Goal: Task Accomplishment & Management: Use online tool/utility

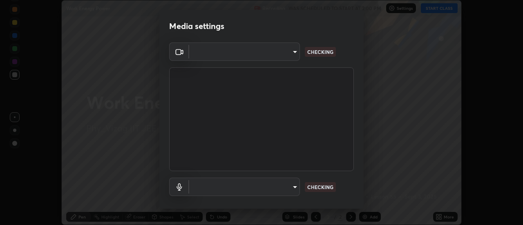
scroll to position [43, 0]
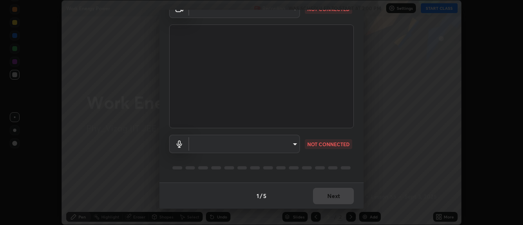
type input "c8d4d34ac1f352bb95d5f05a967dc34c6676a64432e358c7d9874fe1d0247c02"
type input "ce130775b7164724ad1ed5ad860966c1541d672b99243daa1c1c1b621aeed87d"
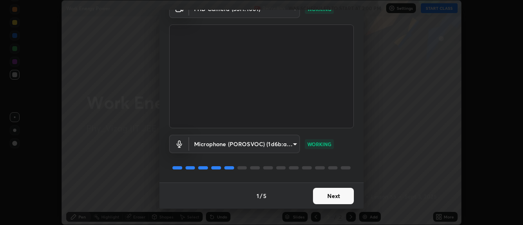
click at [336, 193] on button "Next" at bounding box center [333, 196] width 41 height 16
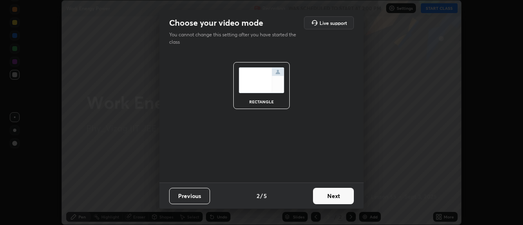
click at [338, 193] on button "Next" at bounding box center [333, 196] width 41 height 16
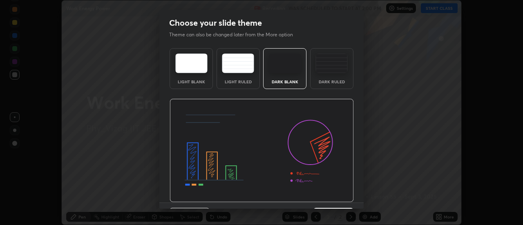
click at [334, 78] on div "Dark Ruled" at bounding box center [331, 68] width 43 height 41
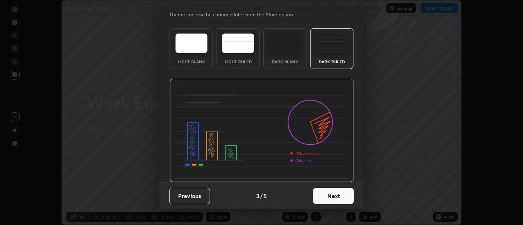
click at [328, 195] on button "Next" at bounding box center [333, 196] width 41 height 16
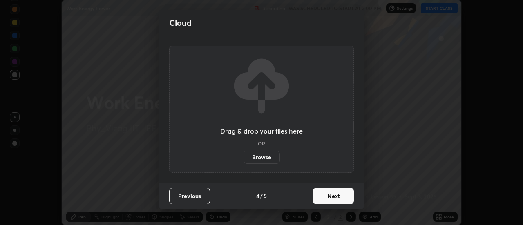
scroll to position [0, 0]
click at [341, 193] on button "Next" at bounding box center [333, 196] width 41 height 16
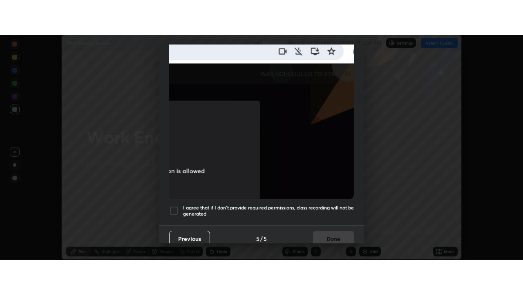
scroll to position [207, 0]
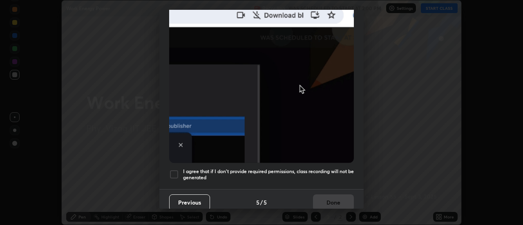
click at [284, 174] on h5 "I agree that if I don't provide required permissions, class recording will not …" at bounding box center [268, 174] width 171 height 13
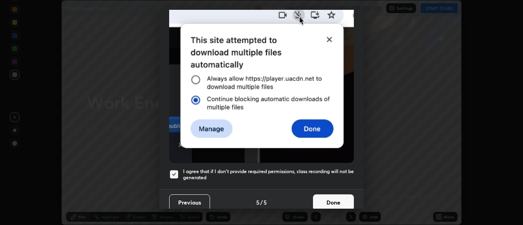
click at [287, 168] on h5 "I agree that if I don't provide required permissions, class recording will not …" at bounding box center [268, 174] width 171 height 13
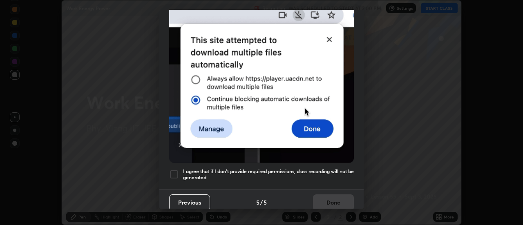
click at [326, 168] on h5 "I agree that if I don't provide required permissions, class recording will not …" at bounding box center [268, 174] width 171 height 13
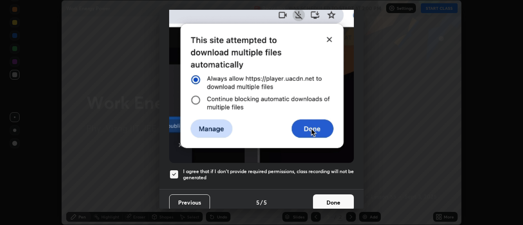
click at [331, 199] on button "Done" at bounding box center [333, 202] width 41 height 16
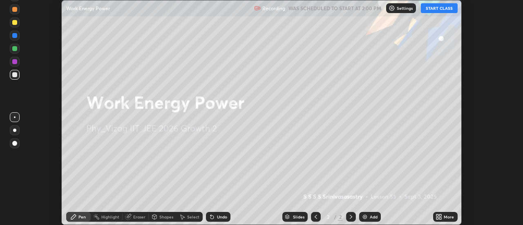
click at [439, 215] on icon at bounding box center [440, 215] width 2 height 2
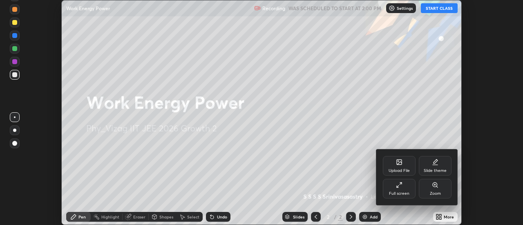
click at [402, 187] on div "Full screen" at bounding box center [399, 189] width 33 height 20
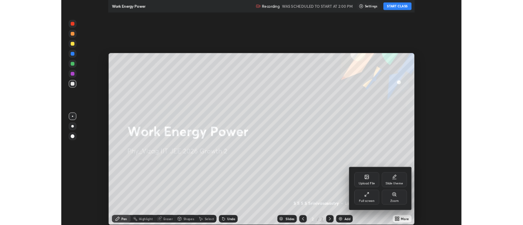
scroll to position [294, 523]
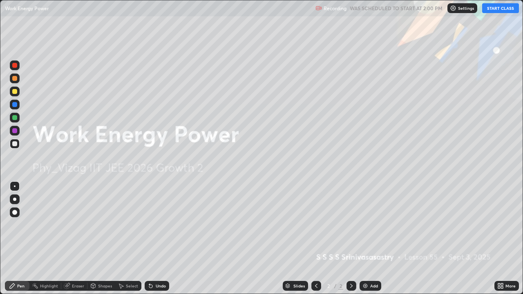
click at [498, 7] on button "START CLASS" at bounding box center [500, 8] width 37 height 10
click at [501, 225] on icon at bounding box center [502, 287] width 2 height 2
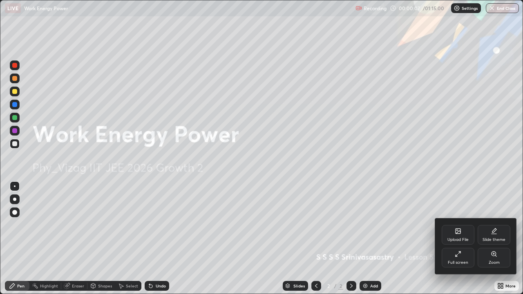
click at [495, 225] on div "Slide theme" at bounding box center [493, 240] width 23 height 4
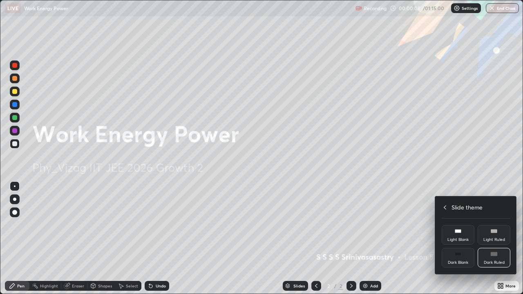
click at [497, 225] on div "Dark Ruled" at bounding box center [494, 263] width 21 height 4
click at [500, 225] on div at bounding box center [261, 147] width 523 height 294
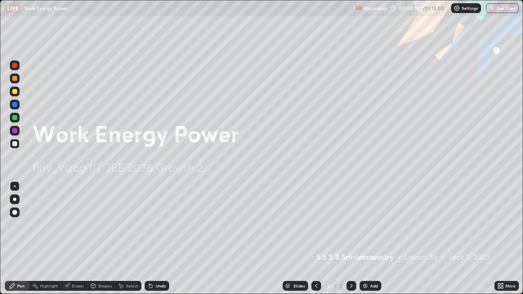
click at [375, 225] on div "Add" at bounding box center [374, 286] width 8 height 4
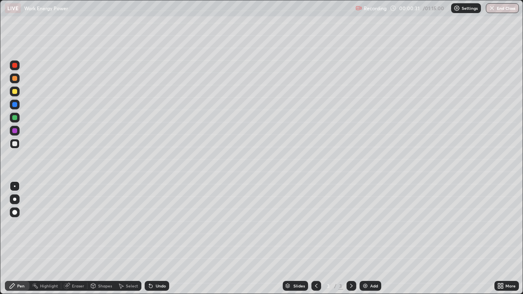
click at [97, 225] on div "Shapes" at bounding box center [101, 286] width 28 height 10
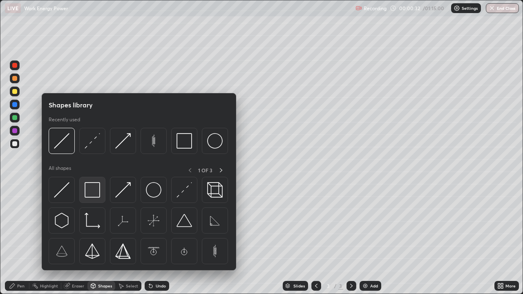
click at [101, 194] on div at bounding box center [92, 190] width 26 height 26
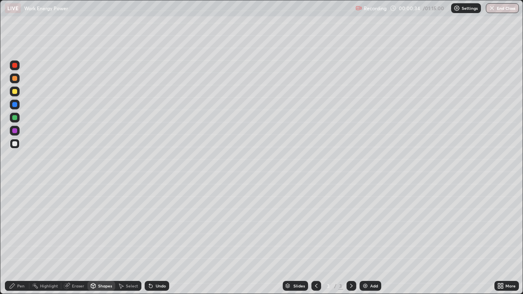
click at [21, 225] on div "Pen" at bounding box center [20, 286] width 7 height 4
click at [16, 214] on div at bounding box center [14, 212] width 5 height 5
click at [98, 225] on div "Shapes" at bounding box center [105, 286] width 14 height 4
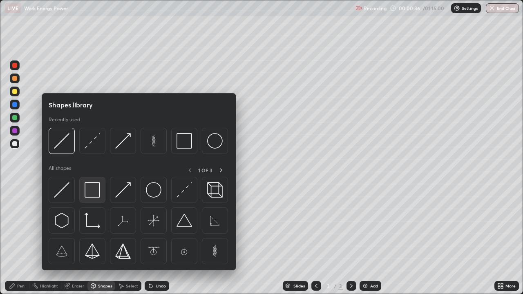
click at [97, 195] on img at bounding box center [93, 190] width 16 height 16
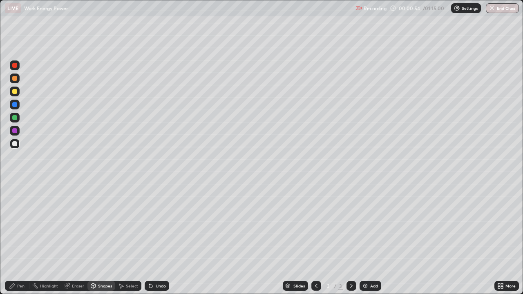
click at [15, 131] on div at bounding box center [14, 130] width 5 height 5
click at [23, 225] on div "Pen" at bounding box center [20, 286] width 7 height 4
click at [104, 225] on div "Shapes" at bounding box center [105, 286] width 14 height 4
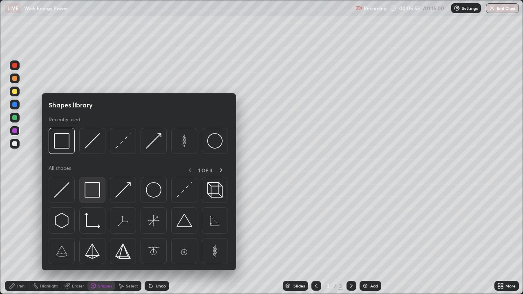
click at [98, 192] on img at bounding box center [93, 190] width 16 height 16
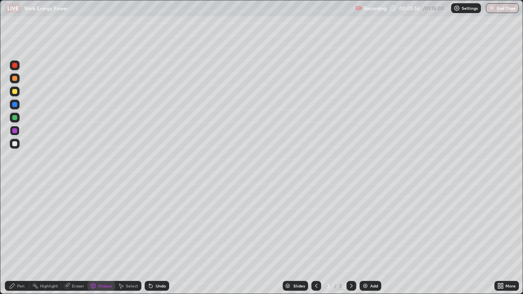
click at [17, 145] on div at bounding box center [14, 143] width 5 height 5
click at [107, 225] on div "Shapes" at bounding box center [105, 286] width 14 height 4
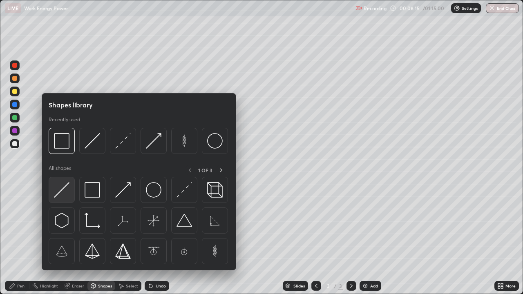
click at [59, 196] on img at bounding box center [62, 190] width 16 height 16
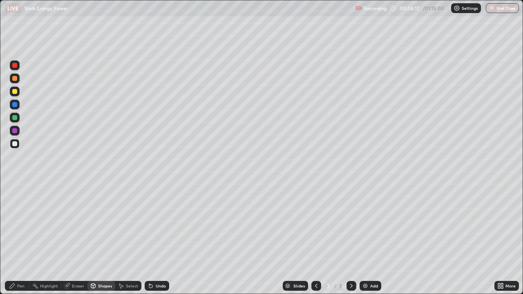
click at [105, 225] on div "Shapes" at bounding box center [105, 286] width 14 height 4
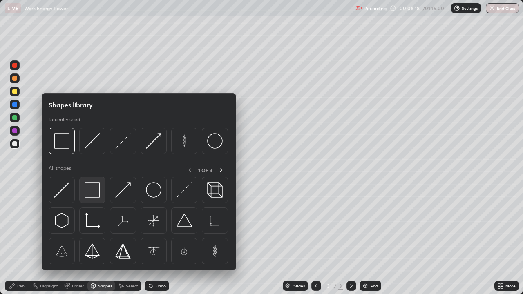
click at [98, 196] on img at bounding box center [93, 190] width 16 height 16
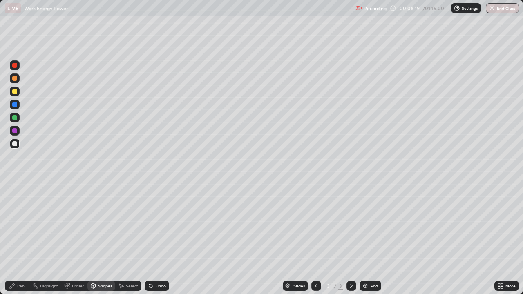
click at [19, 132] on div at bounding box center [15, 131] width 10 height 10
click at [17, 105] on div at bounding box center [14, 104] width 5 height 5
click at [109, 225] on div "Shapes" at bounding box center [105, 286] width 14 height 4
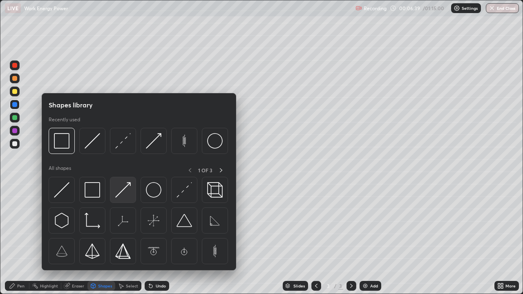
click at [129, 196] on img at bounding box center [123, 190] width 16 height 16
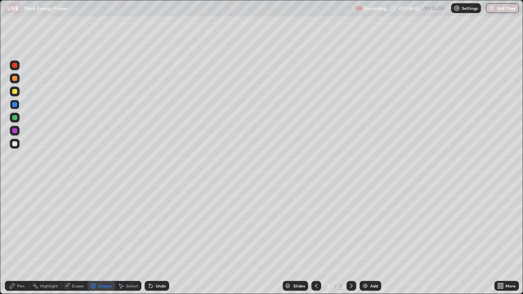
click at [25, 225] on div "Pen" at bounding box center [17, 286] width 25 height 10
click at [18, 146] on div at bounding box center [15, 144] width 10 height 10
click at [103, 225] on div "Shapes" at bounding box center [105, 286] width 14 height 4
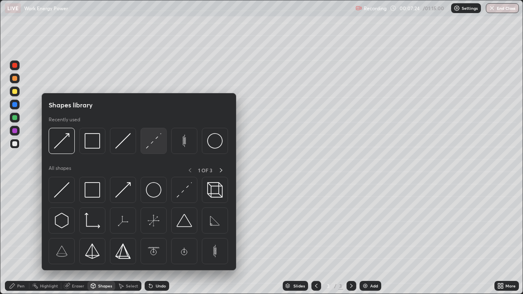
click at [153, 146] on img at bounding box center [154, 141] width 16 height 16
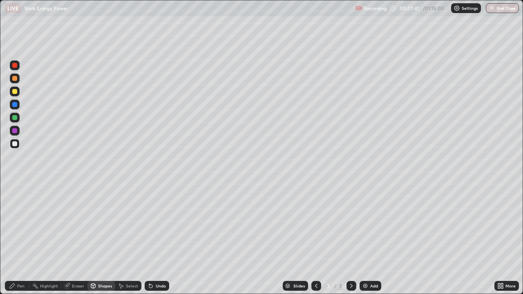
click at [23, 225] on div "Pen" at bounding box center [20, 286] width 7 height 4
click at [100, 225] on div "Shapes" at bounding box center [105, 286] width 14 height 4
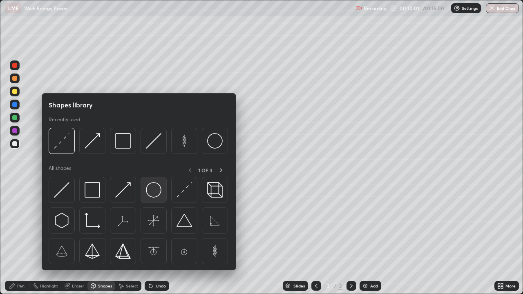
click at [152, 192] on img at bounding box center [154, 190] width 16 height 16
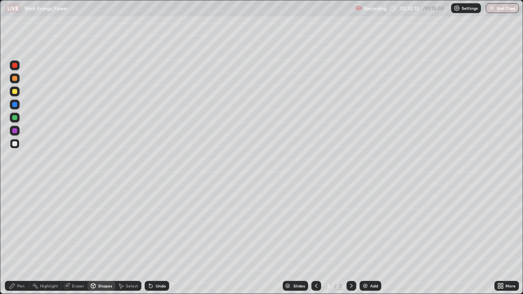
click at [80, 225] on div "Eraser" at bounding box center [78, 286] width 12 height 4
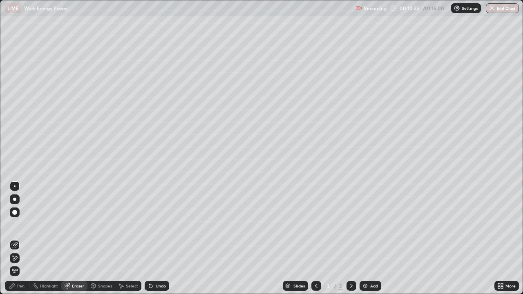
click at [107, 225] on div "Shapes" at bounding box center [105, 286] width 14 height 4
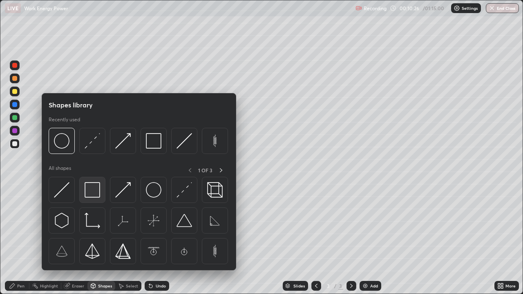
click at [96, 195] on img at bounding box center [93, 190] width 16 height 16
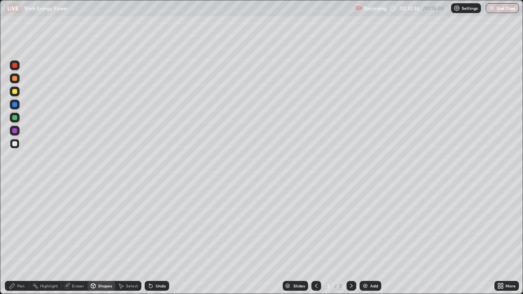
click at [14, 117] on div at bounding box center [14, 117] width 5 height 5
click at [106, 225] on div "Shapes" at bounding box center [105, 286] width 14 height 4
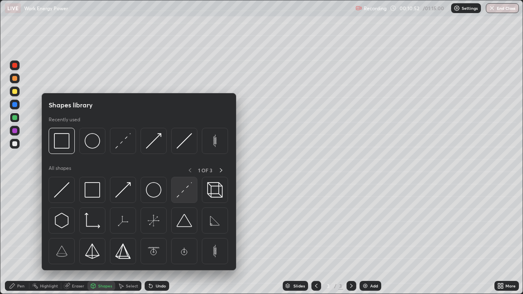
click at [180, 193] on img at bounding box center [184, 190] width 16 height 16
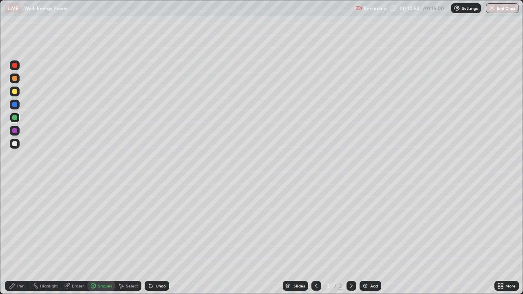
click at [14, 145] on div at bounding box center [14, 143] width 5 height 5
click at [21, 225] on div "Pen" at bounding box center [20, 286] width 7 height 4
click at [17, 117] on div at bounding box center [14, 117] width 5 height 5
click at [101, 225] on div "Shapes" at bounding box center [105, 286] width 14 height 4
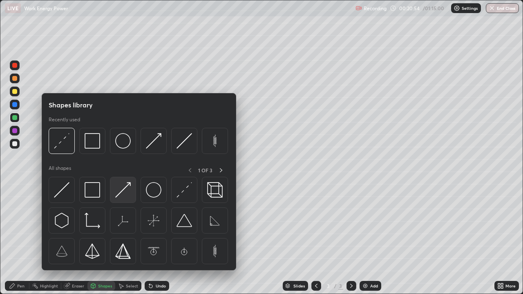
click at [121, 194] on img at bounding box center [123, 190] width 16 height 16
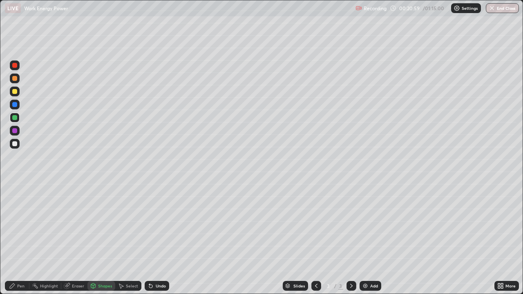
click at [162, 225] on div "Undo" at bounding box center [161, 286] width 10 height 4
click at [18, 91] on div at bounding box center [15, 92] width 10 height 10
click at [158, 225] on div "Undo" at bounding box center [161, 286] width 10 height 4
click at [157, 225] on div "Undo" at bounding box center [161, 286] width 10 height 4
click at [18, 225] on div "Pen" at bounding box center [20, 286] width 7 height 4
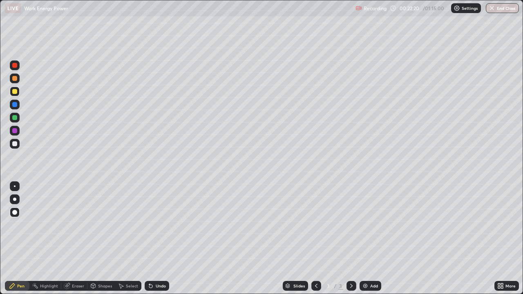
click at [16, 104] on div at bounding box center [14, 104] width 5 height 5
click at [103, 225] on div "Shapes" at bounding box center [105, 286] width 14 height 4
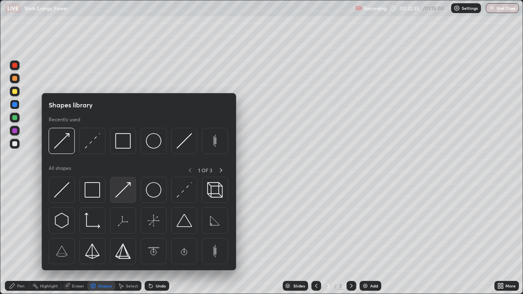
click at [122, 194] on img at bounding box center [123, 190] width 16 height 16
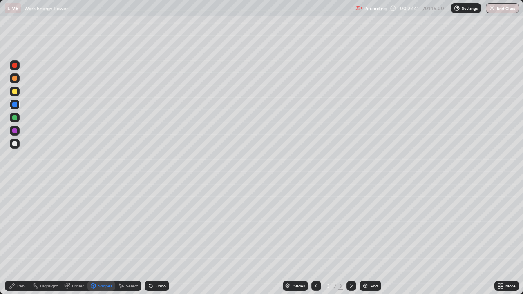
click at [15, 76] on div at bounding box center [14, 78] width 5 height 5
click at [107, 225] on div "Shapes" at bounding box center [105, 286] width 14 height 4
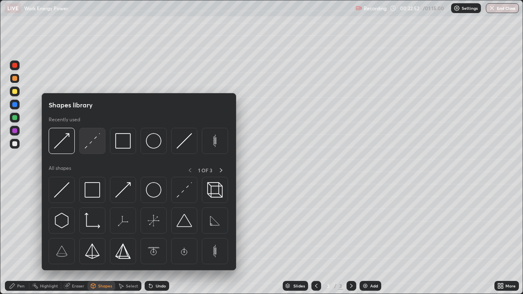
click at [100, 144] on img at bounding box center [93, 141] width 16 height 16
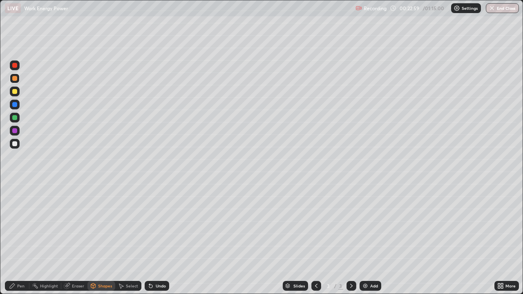
click at [22, 225] on div "Pen" at bounding box center [20, 286] width 7 height 4
click at [15, 118] on div at bounding box center [14, 117] width 5 height 5
click at [18, 130] on div at bounding box center [15, 131] width 10 height 10
click at [16, 89] on div at bounding box center [14, 91] width 5 height 5
click at [16, 103] on div at bounding box center [14, 104] width 5 height 5
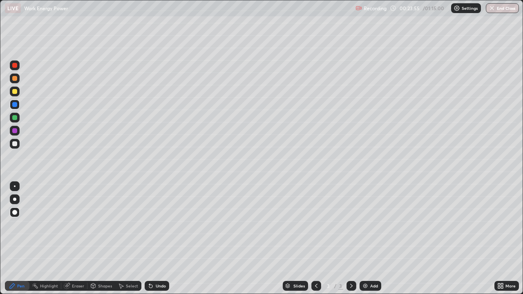
click at [16, 92] on div at bounding box center [14, 91] width 5 height 5
click at [16, 106] on div at bounding box center [14, 104] width 5 height 5
click at [106, 225] on div "Shapes" at bounding box center [105, 286] width 14 height 4
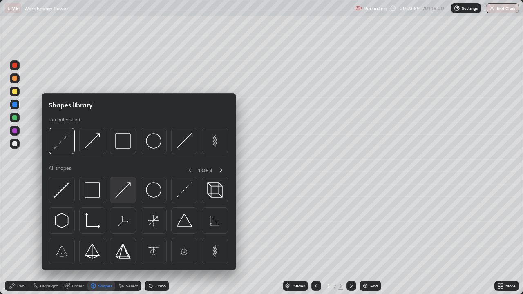
click at [127, 194] on img at bounding box center [123, 190] width 16 height 16
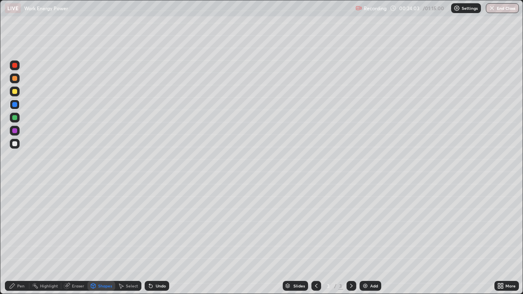
click at [21, 225] on div "Pen" at bounding box center [20, 286] width 7 height 4
click at [16, 147] on div at bounding box center [15, 144] width 10 height 10
click at [16, 80] on div at bounding box center [14, 78] width 5 height 5
click at [101, 225] on div "Shapes" at bounding box center [105, 286] width 14 height 4
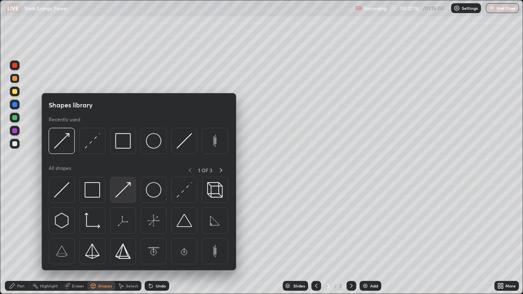
click at [121, 192] on img at bounding box center [123, 190] width 16 height 16
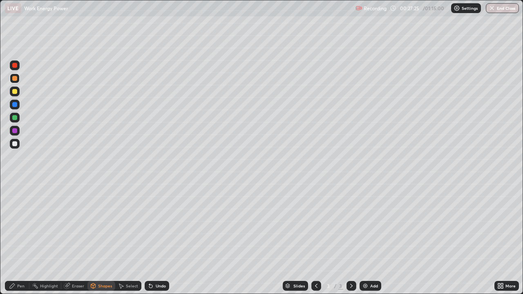
click at [22, 225] on div "Pen" at bounding box center [20, 286] width 7 height 4
click at [157, 225] on div "Undo" at bounding box center [161, 286] width 10 height 4
click at [16, 145] on div at bounding box center [14, 143] width 5 height 5
click at [127, 225] on div "Select" at bounding box center [132, 286] width 12 height 4
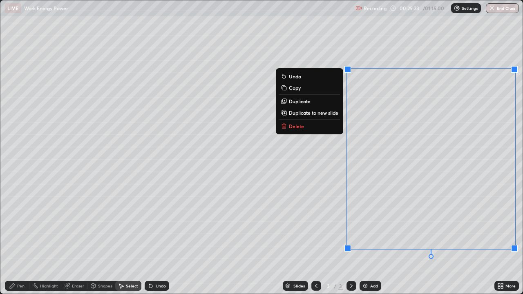
click at [334, 113] on p "Duplicate to new slide" at bounding box center [313, 112] width 49 height 7
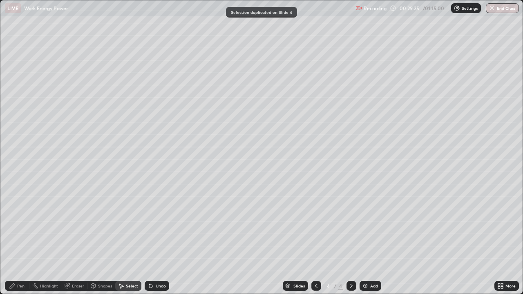
click at [21, 225] on div "Pen" at bounding box center [20, 286] width 7 height 4
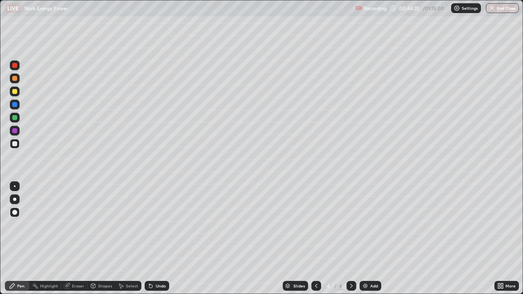
click at [104, 225] on div "Shapes" at bounding box center [105, 286] width 14 height 4
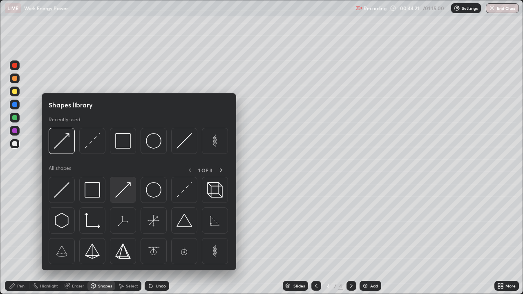
click at [122, 193] on img at bounding box center [123, 190] width 16 height 16
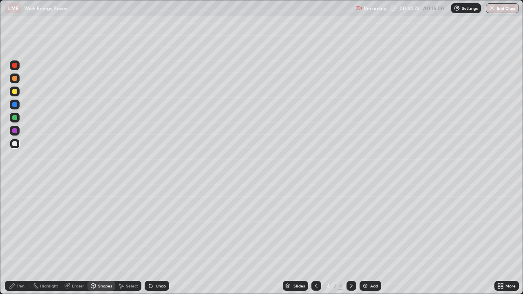
click at [17, 79] on div at bounding box center [14, 78] width 5 height 5
click at [22, 225] on div "Pen" at bounding box center [20, 286] width 7 height 4
click at [75, 225] on div "Eraser" at bounding box center [78, 286] width 12 height 4
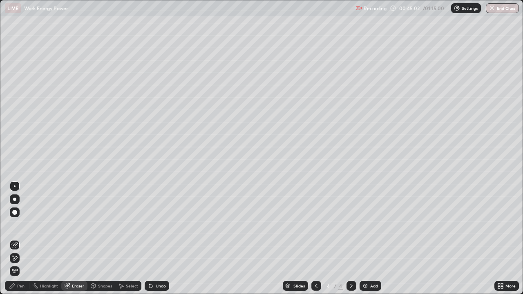
click at [20, 225] on div "Pen" at bounding box center [20, 286] width 7 height 4
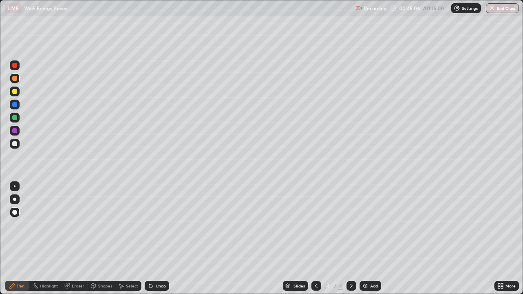
click at [16, 80] on div at bounding box center [14, 78] width 5 height 5
click at [79, 225] on div "Eraser" at bounding box center [78, 286] width 12 height 4
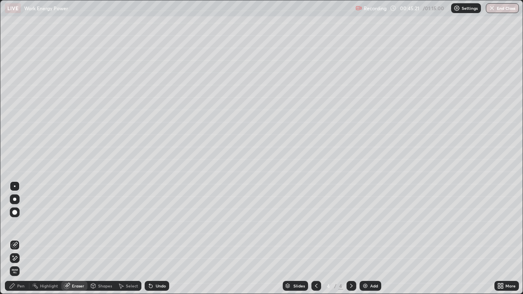
click at [22, 225] on div "Pen" at bounding box center [20, 286] width 7 height 4
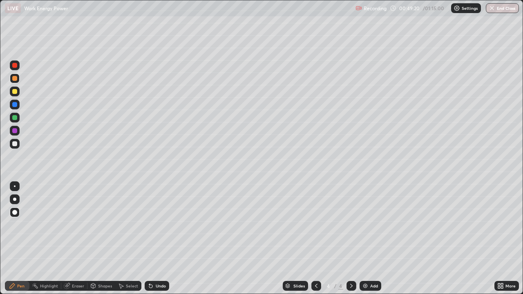
click at [368, 225] on div "Add" at bounding box center [370, 286] width 22 height 10
click at [15, 143] on div at bounding box center [14, 143] width 5 height 5
click at [102, 225] on div "Shapes" at bounding box center [101, 286] width 28 height 10
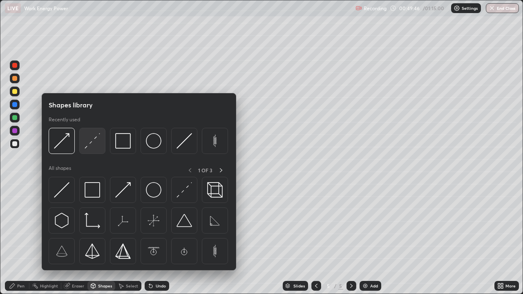
click at [97, 145] on img at bounding box center [93, 141] width 16 height 16
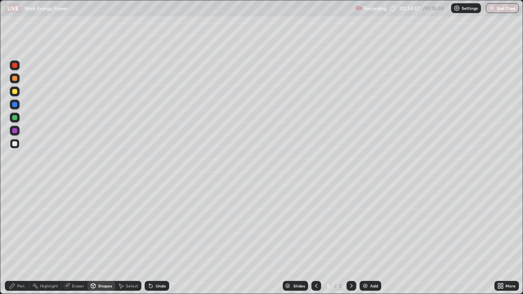
click at [106, 225] on div "Shapes" at bounding box center [105, 286] width 14 height 4
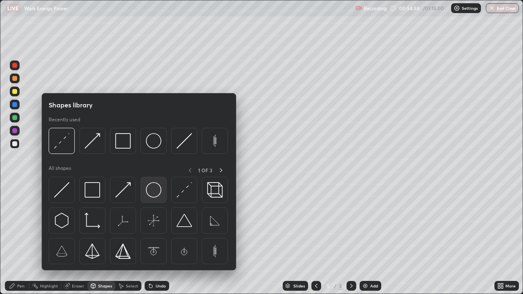
click at [152, 195] on img at bounding box center [154, 190] width 16 height 16
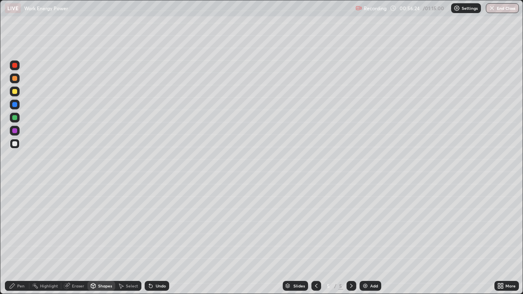
click at [104, 225] on div "Shapes" at bounding box center [105, 286] width 14 height 4
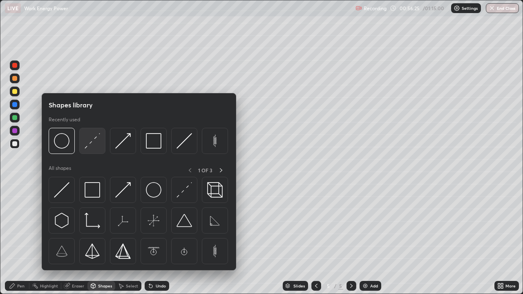
click at [99, 148] on img at bounding box center [93, 141] width 16 height 16
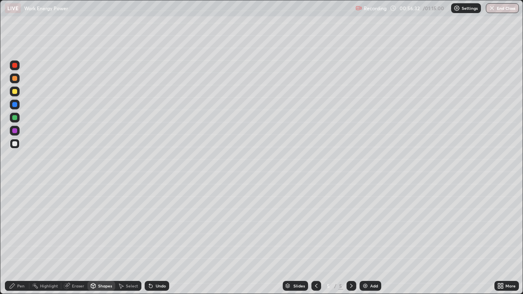
click at [105, 225] on div "Shapes" at bounding box center [105, 286] width 14 height 4
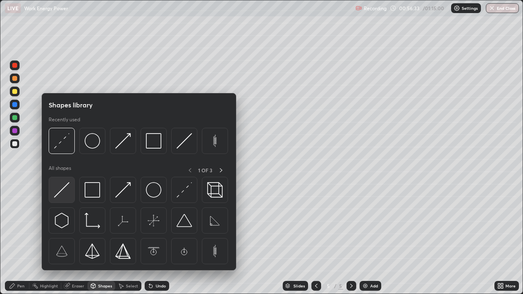
click at [67, 190] on img at bounding box center [62, 190] width 16 height 16
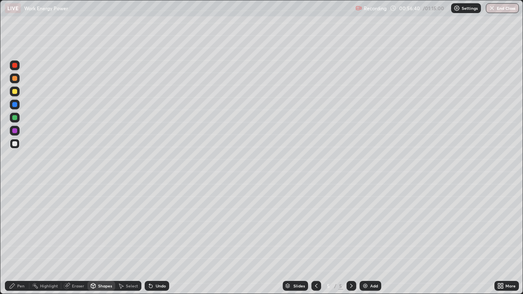
click at [15, 133] on div at bounding box center [14, 130] width 5 height 5
click at [99, 225] on div "Shapes" at bounding box center [105, 286] width 14 height 4
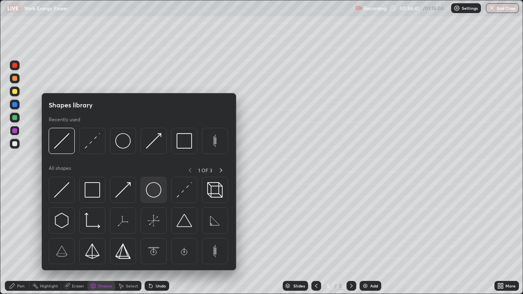
click at [154, 195] on img at bounding box center [154, 190] width 16 height 16
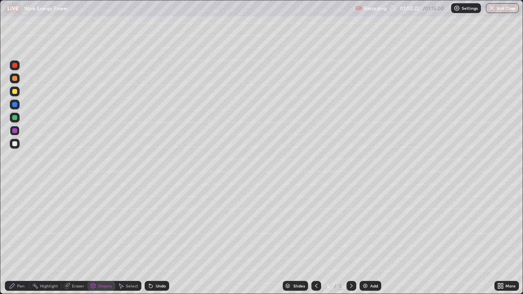
click at [96, 225] on div "Shapes" at bounding box center [101, 286] width 28 height 10
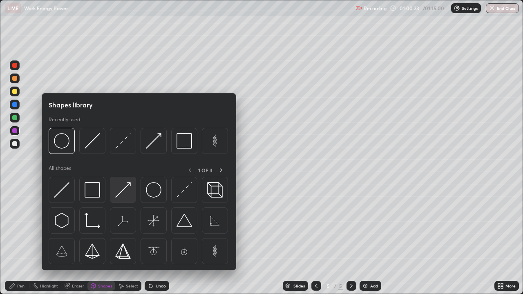
click at [121, 194] on img at bounding box center [123, 190] width 16 height 16
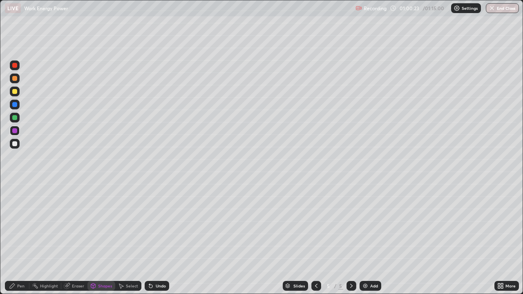
click at [17, 107] on div at bounding box center [15, 105] width 10 height 10
click at [23, 225] on div "Pen" at bounding box center [20, 286] width 7 height 4
click at [16, 142] on div at bounding box center [14, 143] width 5 height 5
click at [103, 225] on div "Shapes" at bounding box center [105, 286] width 14 height 4
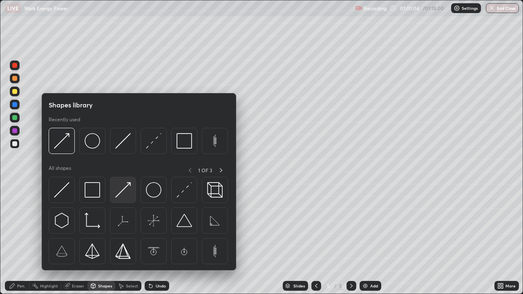
click at [119, 193] on img at bounding box center [123, 190] width 16 height 16
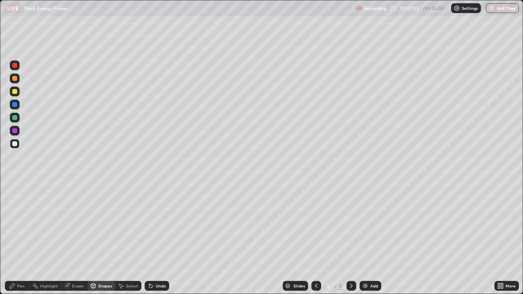
click at [17, 132] on div at bounding box center [14, 130] width 5 height 5
click at [19, 225] on div "Pen" at bounding box center [20, 286] width 7 height 4
click at [15, 91] on div at bounding box center [14, 91] width 5 height 5
click at [104, 225] on div "Shapes" at bounding box center [105, 286] width 14 height 4
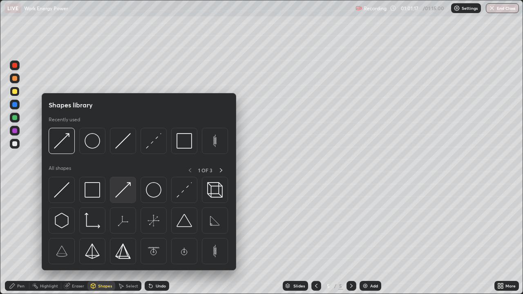
click at [124, 193] on img at bounding box center [123, 190] width 16 height 16
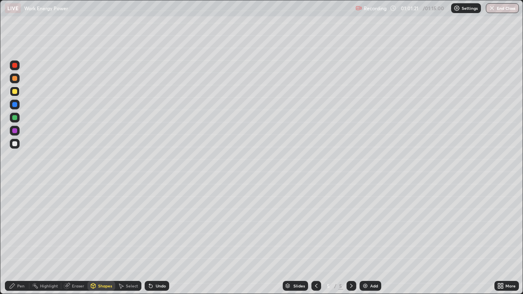
click at [16, 225] on div "Pen" at bounding box center [17, 286] width 25 height 10
click at [16, 143] on div at bounding box center [14, 143] width 5 height 5
click at [103, 225] on div "Shapes" at bounding box center [105, 286] width 14 height 4
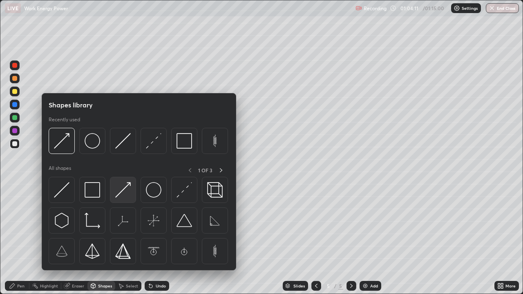
click at [120, 196] on img at bounding box center [123, 190] width 16 height 16
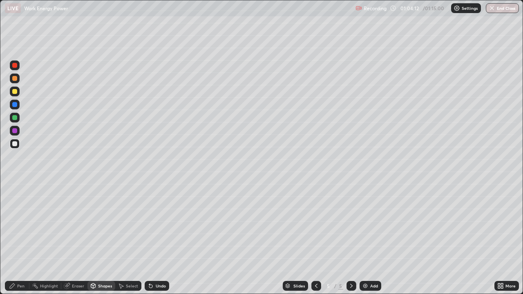
click at [15, 118] on div at bounding box center [14, 117] width 5 height 5
click at [163, 225] on div "Undo" at bounding box center [161, 286] width 10 height 4
click at [22, 225] on div "Pen" at bounding box center [17, 286] width 25 height 10
click at [19, 145] on div at bounding box center [15, 144] width 10 height 10
click at [15, 91] on div at bounding box center [14, 91] width 5 height 5
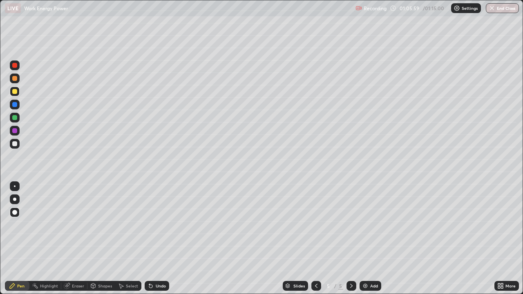
click at [103, 225] on div "Shapes" at bounding box center [105, 286] width 14 height 4
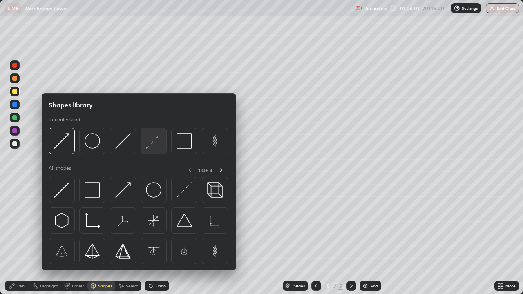
click at [158, 145] on img at bounding box center [154, 141] width 16 height 16
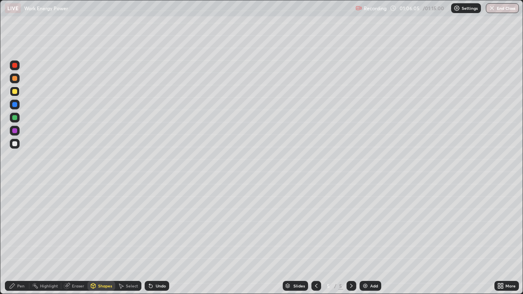
click at [25, 225] on div "Pen" at bounding box center [17, 286] width 25 height 10
click at [18, 144] on div at bounding box center [15, 144] width 10 height 10
click at [158, 225] on div "Undo" at bounding box center [161, 286] width 10 height 4
click at [16, 66] on div at bounding box center [14, 65] width 5 height 5
click at [94, 225] on icon at bounding box center [93, 285] width 4 height 5
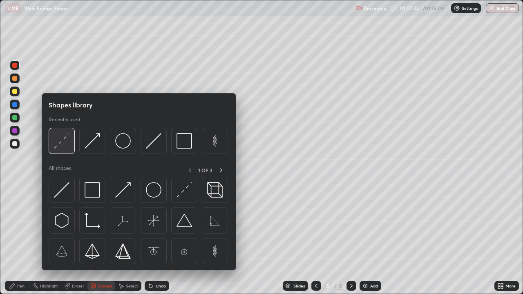
click at [65, 144] on img at bounding box center [62, 141] width 16 height 16
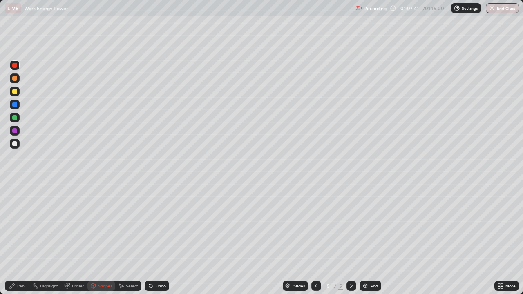
click at [24, 225] on div "Pen" at bounding box center [20, 286] width 7 height 4
click at [18, 143] on div at bounding box center [15, 144] width 10 height 10
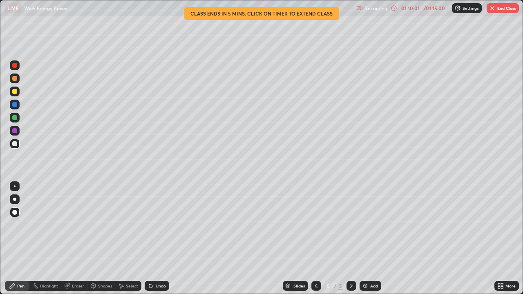
click at [160, 225] on div "Undo" at bounding box center [157, 286] width 25 height 10
click at [499, 9] on button "End Class" at bounding box center [502, 8] width 32 height 10
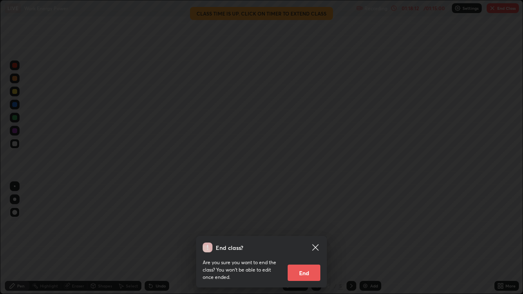
click at [304, 225] on button "End" at bounding box center [304, 273] width 33 height 16
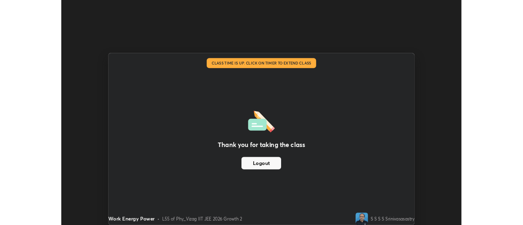
scroll to position [40617, 40319]
